Goal: Check status

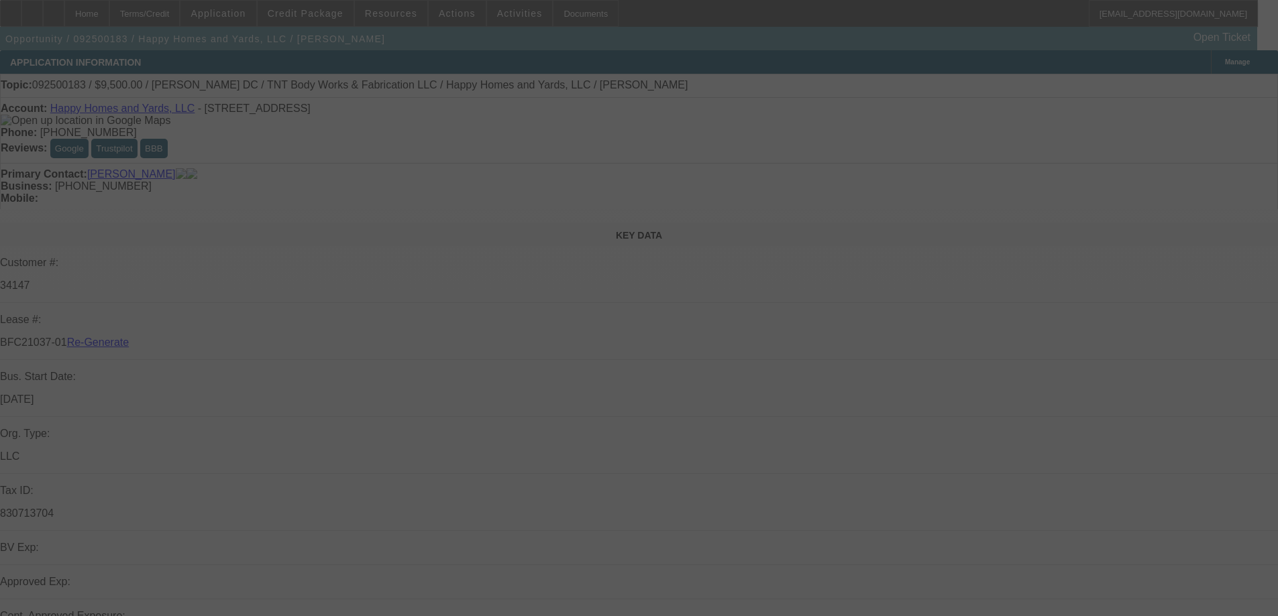
select select "3"
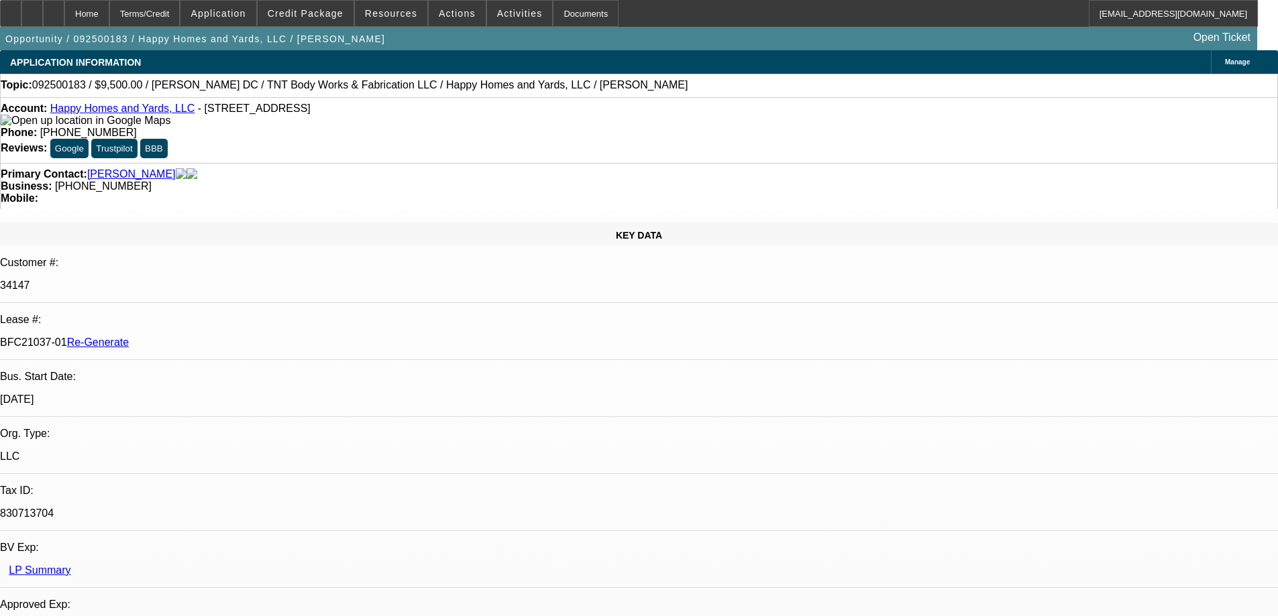
select select "0"
select select "6"
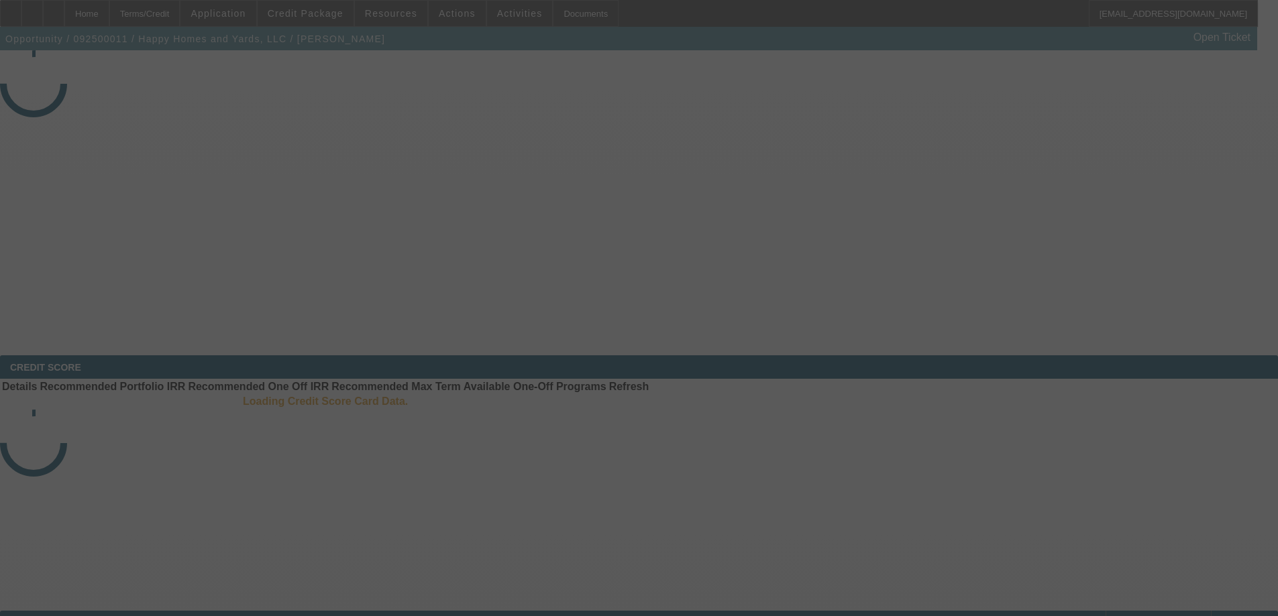
select select "3"
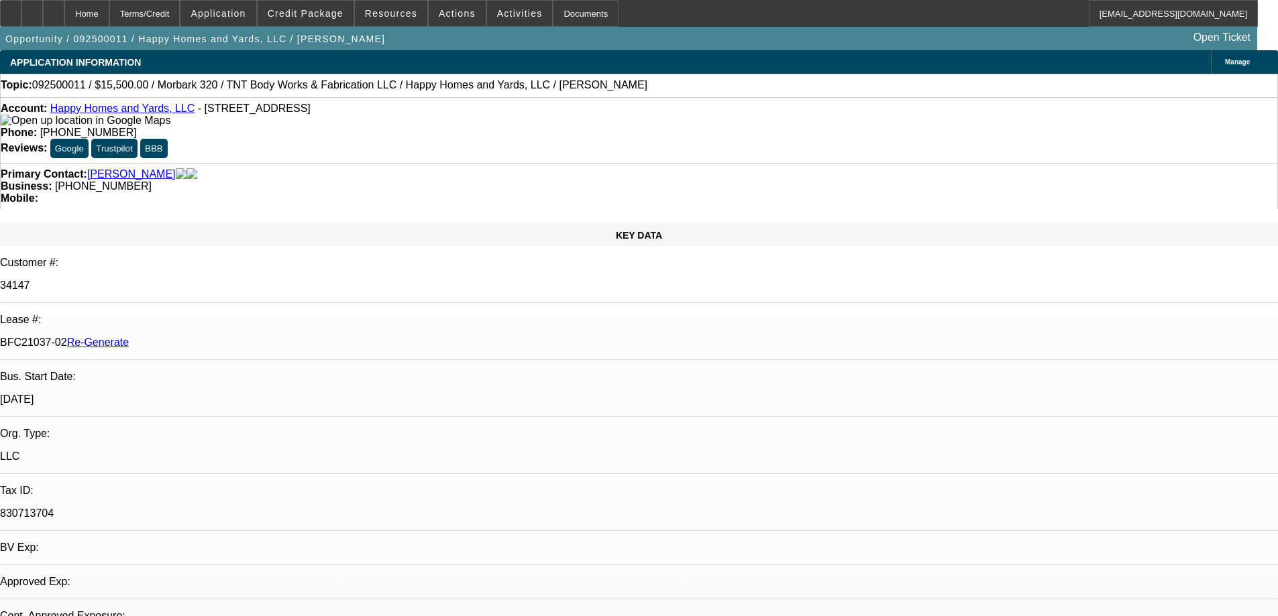
select select "0"
select select "3"
select select "0"
select select "6"
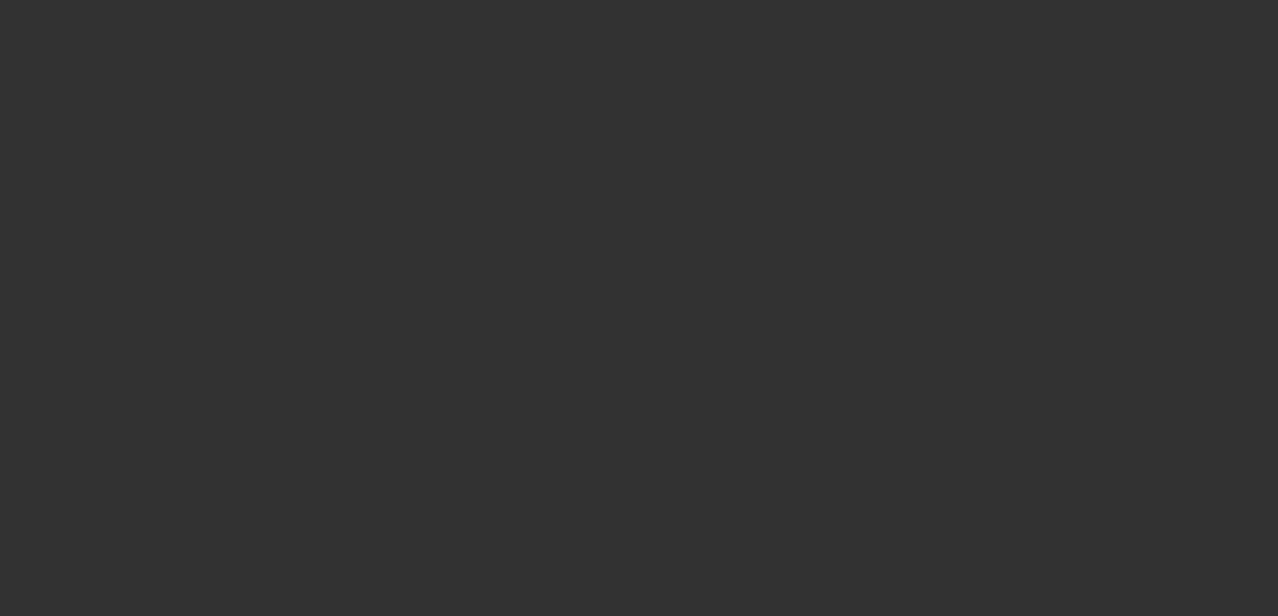
select select "4"
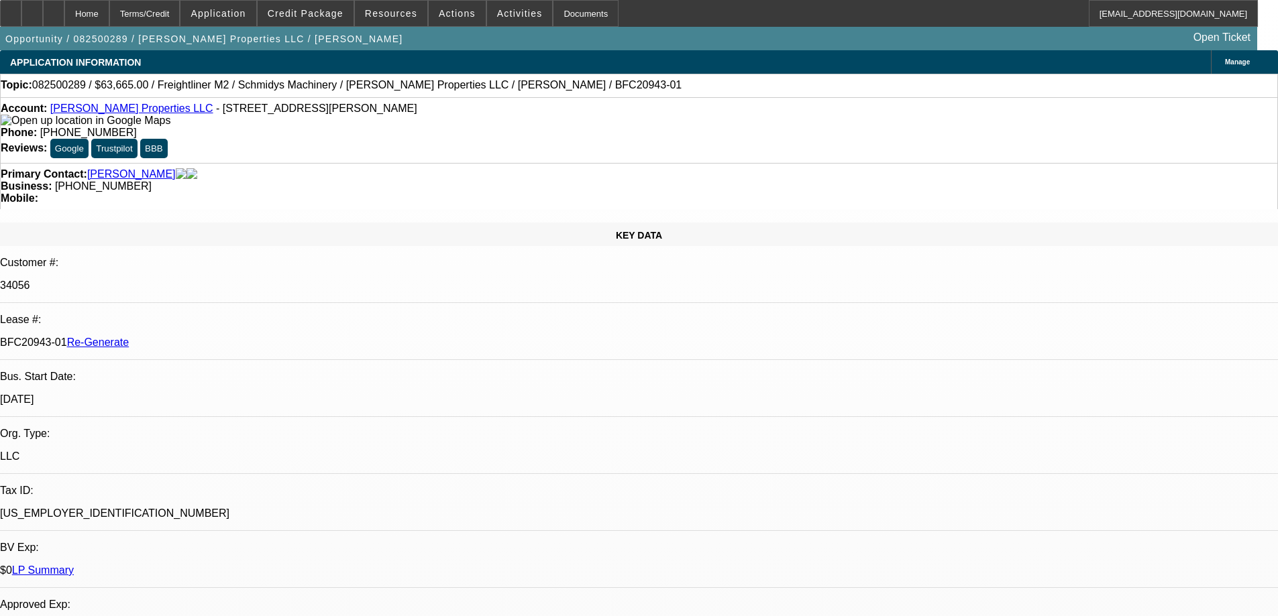
select select "0"
select select "1"
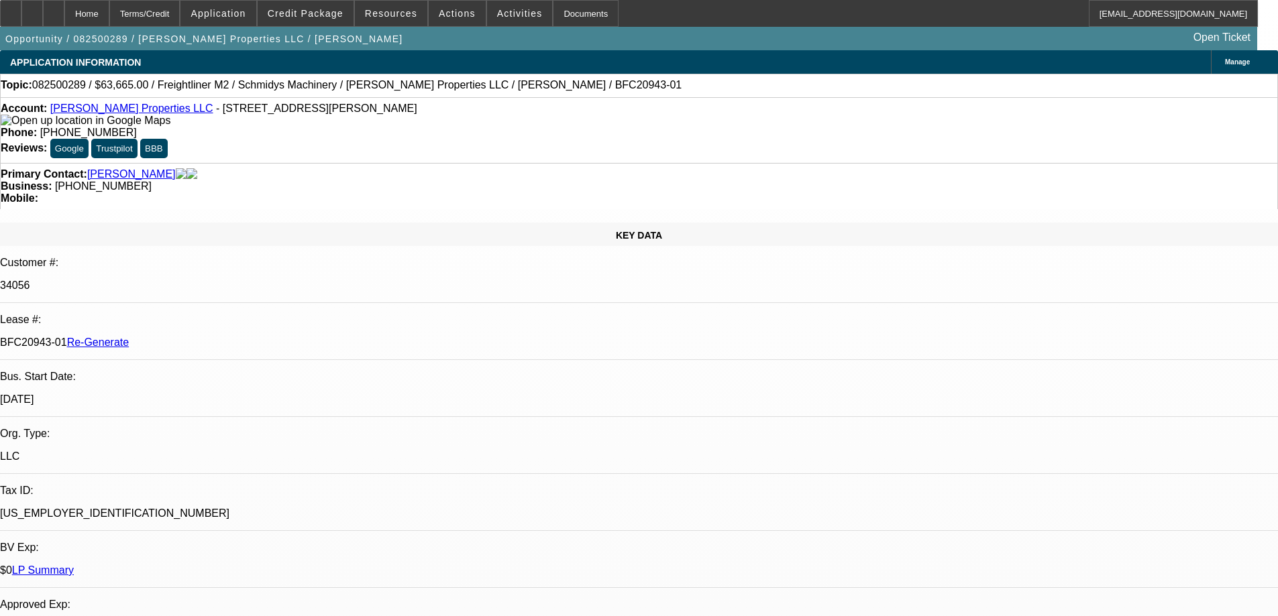
select select "6"
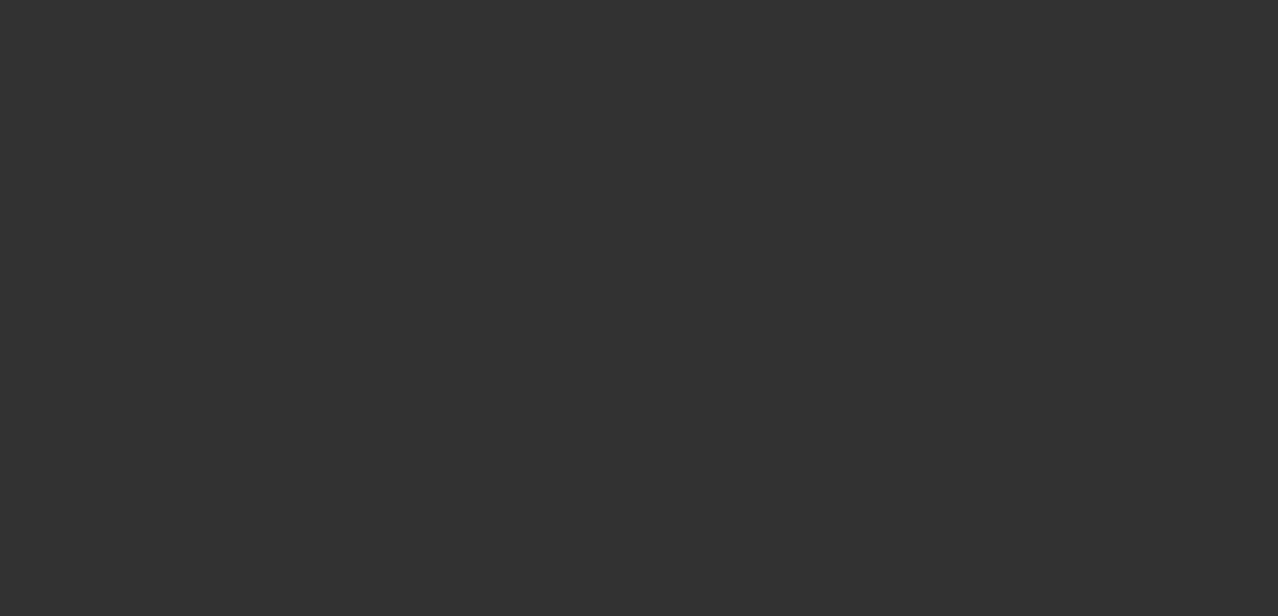
select select "3"
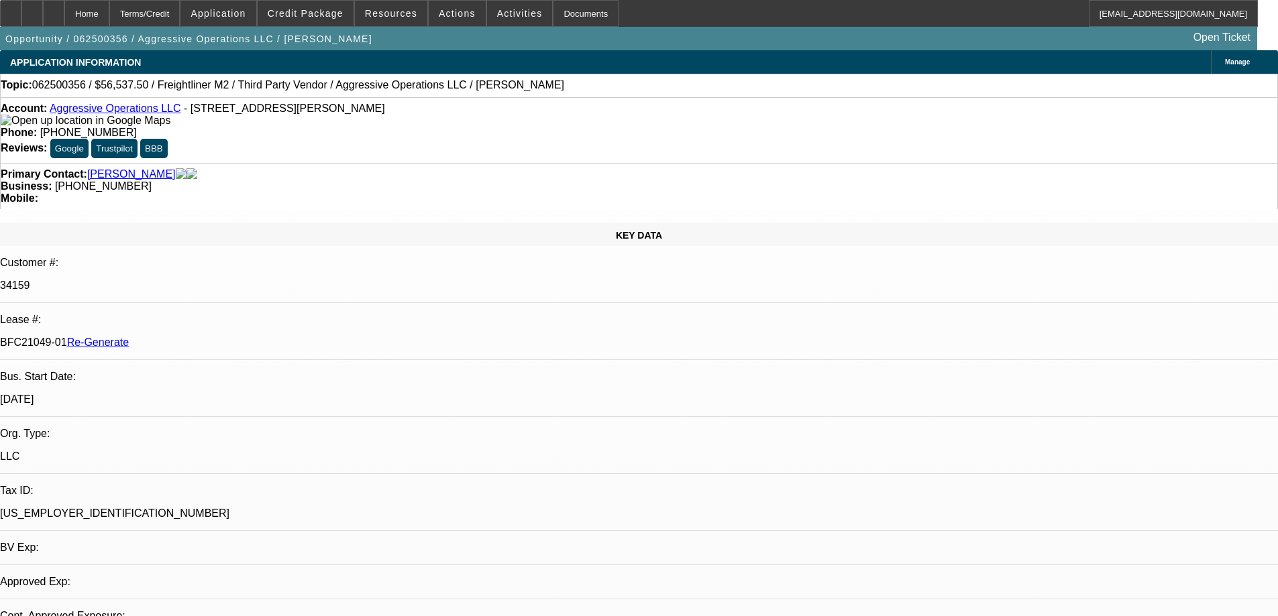
select select "0"
select select "2"
select select "0"
select select "6"
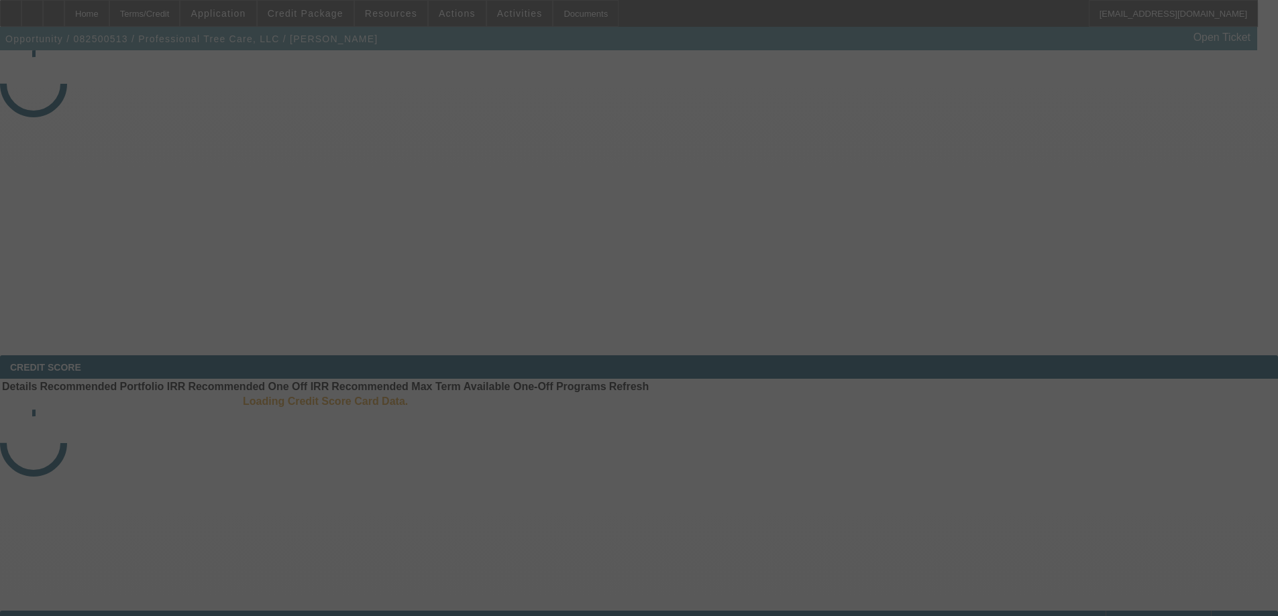
select select "4"
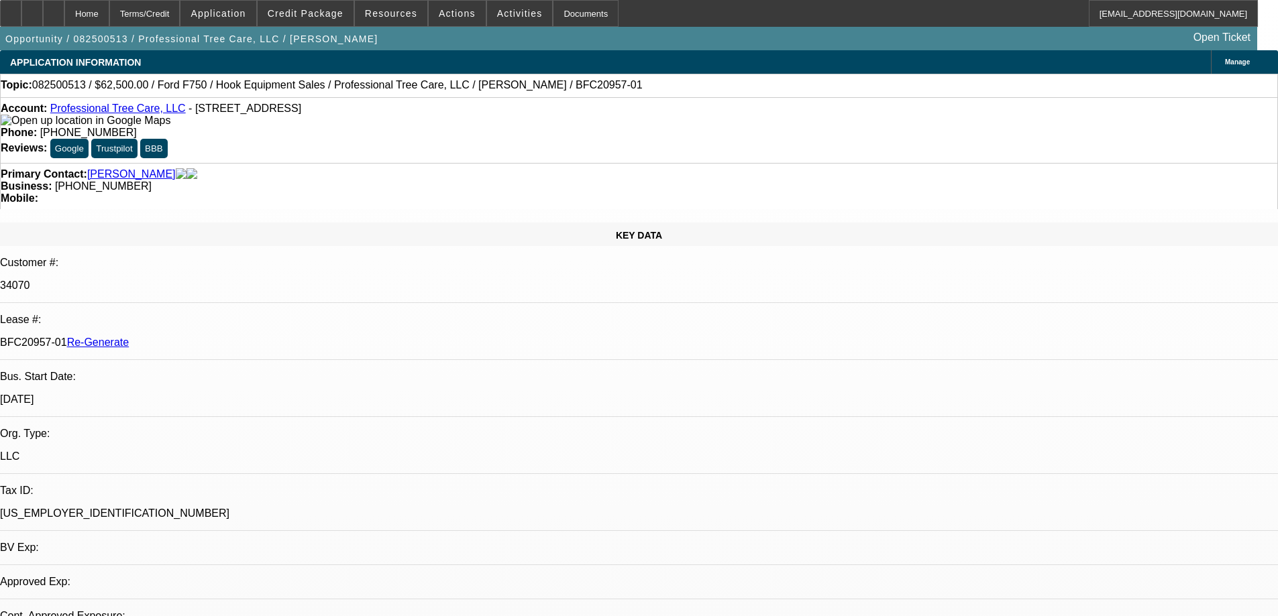
select select "0"
select select "1"
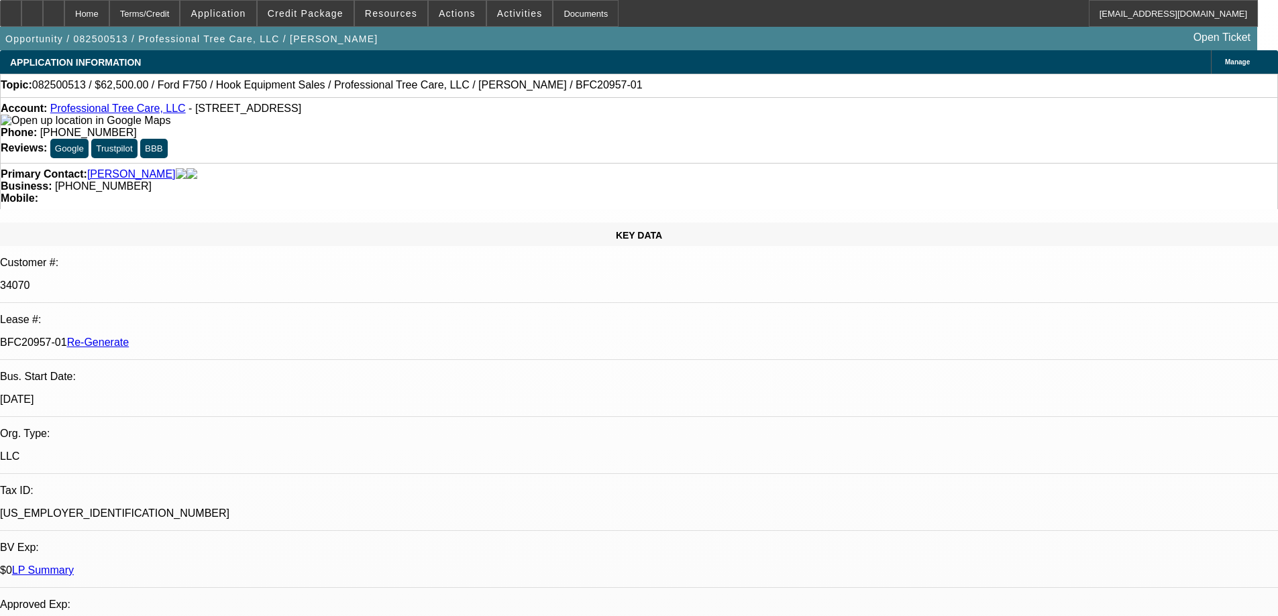
select select "6"
